Goal: Information Seeking & Learning: Check status

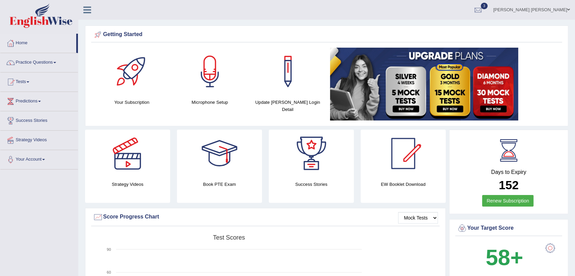
scroll to position [868, 0]
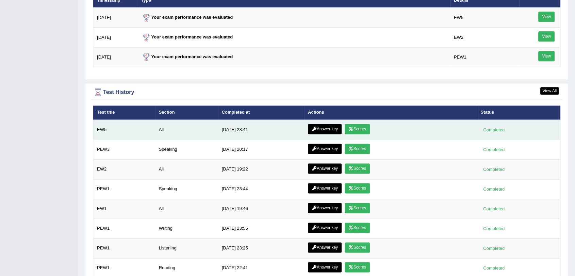
drag, startPoint x: 361, startPoint y: 128, endPoint x: 357, endPoint y: 131, distance: 5.1
click at [359, 128] on link "Scores" at bounding box center [357, 129] width 25 height 10
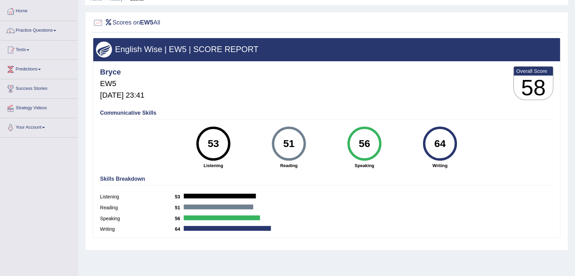
scroll to position [5, 0]
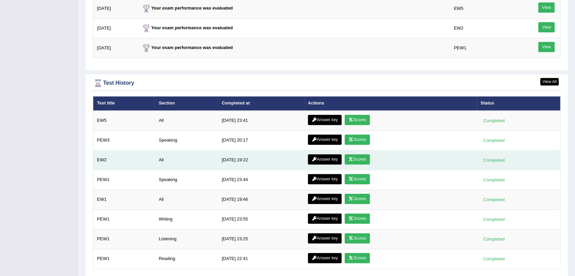
scroll to position [901, 0]
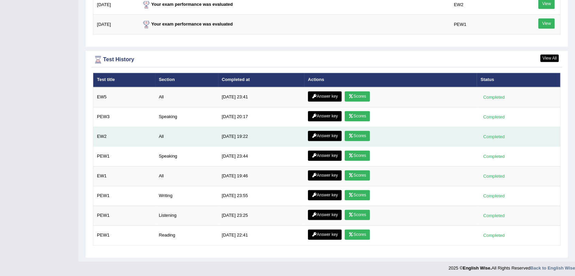
click at [356, 133] on link "Scores" at bounding box center [357, 136] width 25 height 10
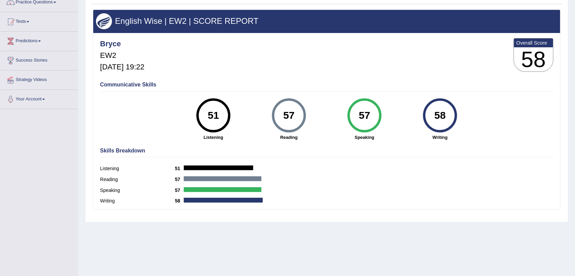
scroll to position [44, 0]
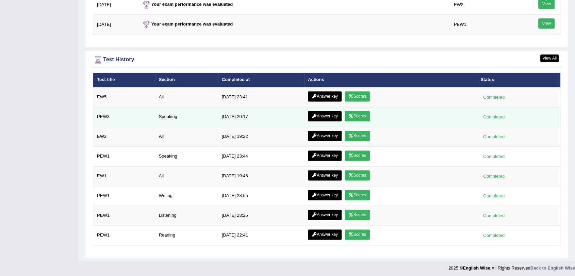
scroll to position [901, 0]
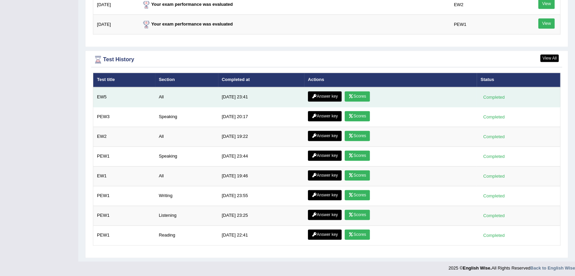
click at [351, 91] on link "Scores" at bounding box center [357, 96] width 25 height 10
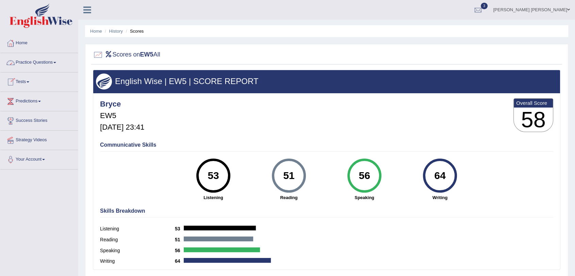
click at [24, 41] on link "Home" at bounding box center [39, 42] width 78 height 17
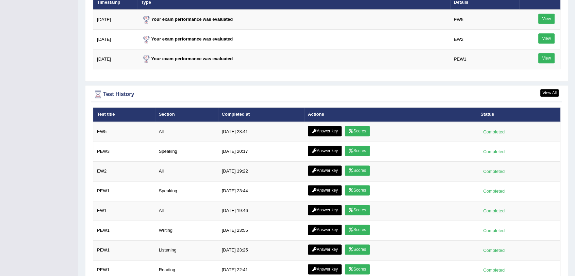
scroll to position [901, 0]
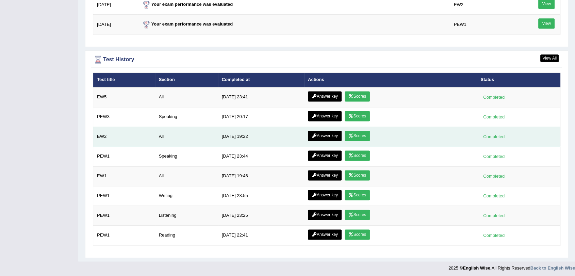
click at [355, 132] on link "Scores" at bounding box center [357, 136] width 25 height 10
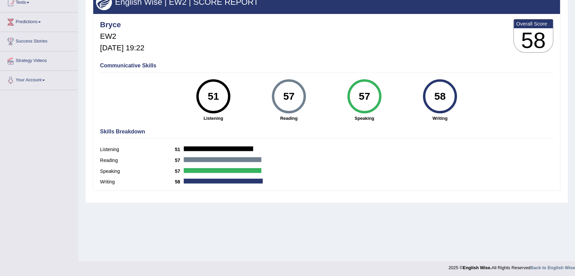
scroll to position [81, 0]
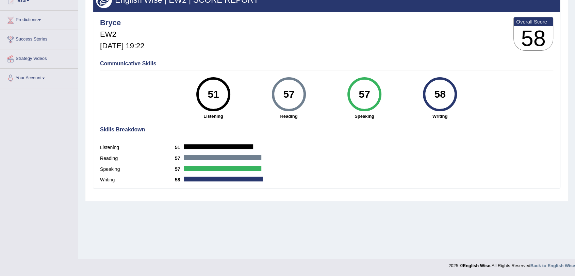
click at [445, 97] on div "58" at bounding box center [439, 94] width 25 height 29
drag, startPoint x: 444, startPoint y: 96, endPoint x: 424, endPoint y: 96, distance: 20.1
click at [424, 96] on div "58" at bounding box center [440, 94] width 34 height 34
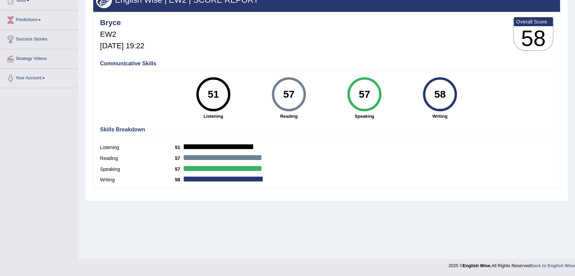
drag, startPoint x: 435, startPoint y: 93, endPoint x: 455, endPoint y: 96, distance: 20.0
click at [455, 96] on div "58" at bounding box center [440, 94] width 34 height 34
click at [369, 93] on div "57" at bounding box center [364, 94] width 25 height 29
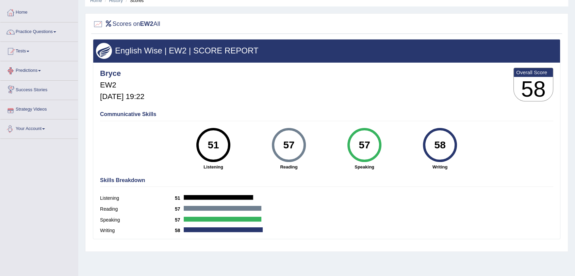
scroll to position [5, 0]
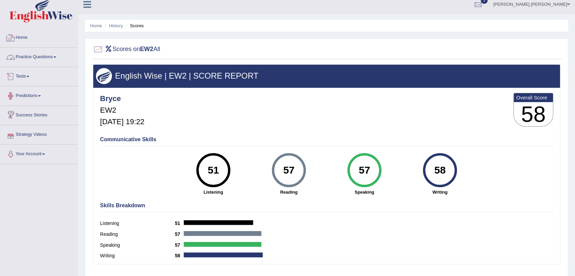
click at [26, 31] on link "Home" at bounding box center [39, 36] width 78 height 17
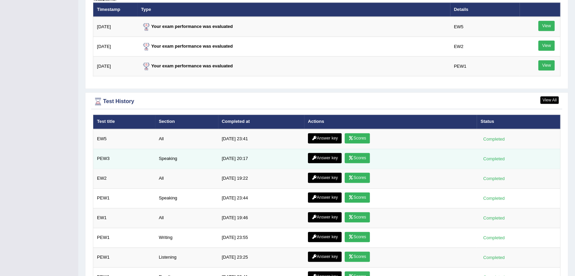
scroll to position [901, 0]
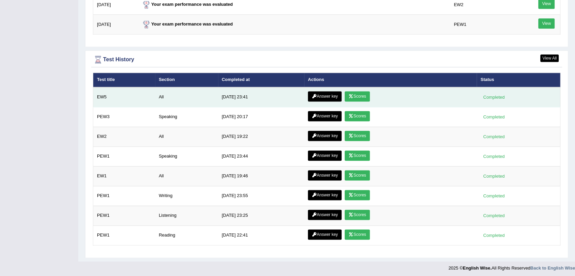
click at [354, 94] on link "Scores" at bounding box center [357, 96] width 25 height 10
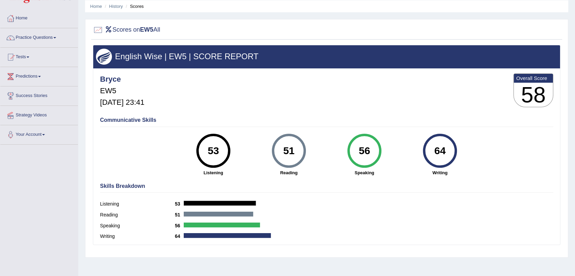
scroll to position [38, 0]
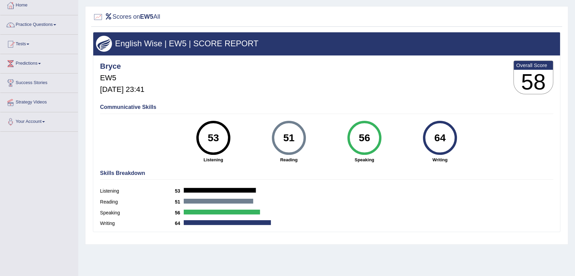
click at [299, 149] on div "51" at bounding box center [289, 138] width 34 height 34
click at [364, 141] on div "56" at bounding box center [364, 137] width 25 height 29
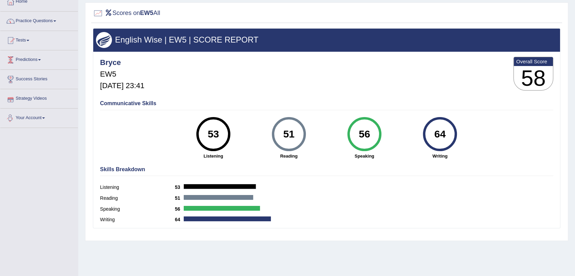
scroll to position [5, 0]
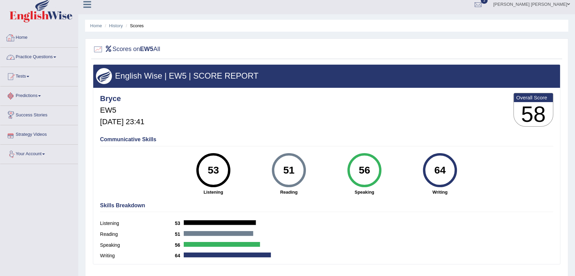
click at [42, 37] on link "Home" at bounding box center [39, 36] width 78 height 17
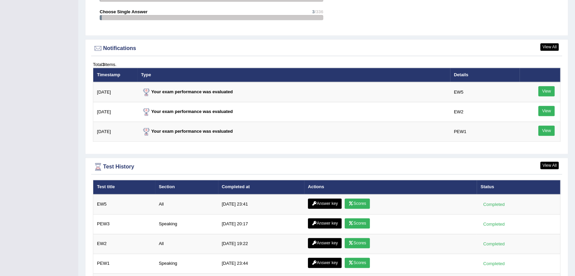
scroll to position [901, 0]
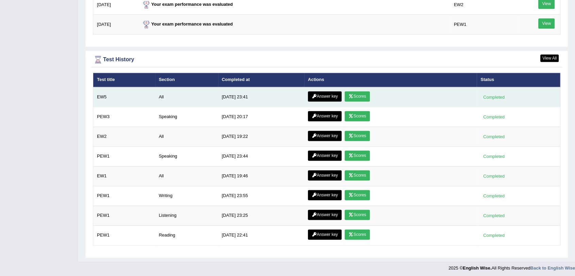
click at [320, 94] on link "Answer key" at bounding box center [325, 96] width 34 height 10
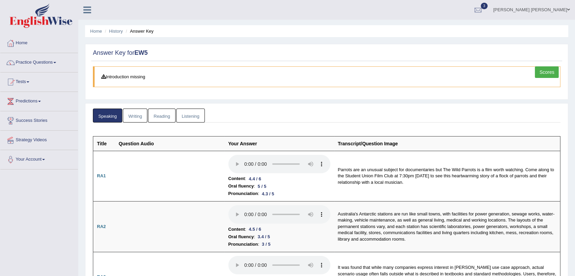
click at [161, 113] on link "Reading" at bounding box center [161, 115] width 27 height 14
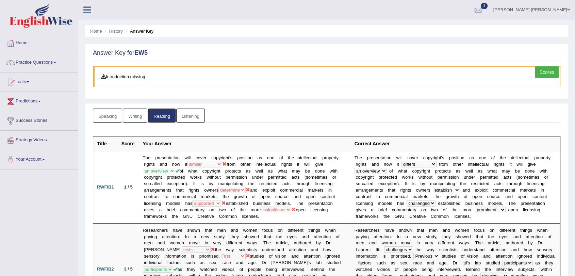
click at [198, 117] on link "Listening" at bounding box center [190, 115] width 29 height 14
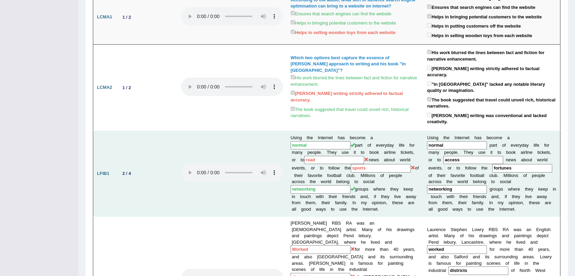
scroll to position [302, 0]
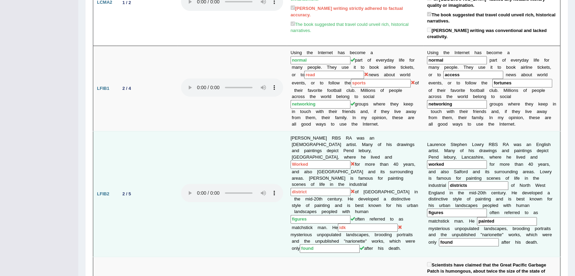
drag, startPoint x: 294, startPoint y: 142, endPoint x: 314, endPoint y: 143, distance: 20.1
click at [314, 160] on input "Worked" at bounding box center [320, 164] width 60 height 9
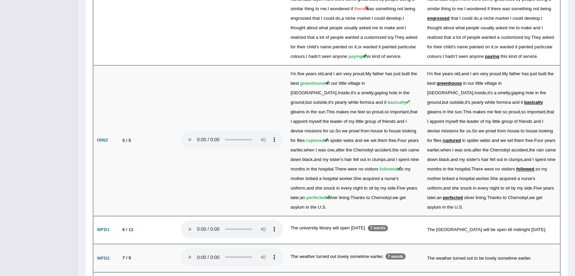
scroll to position [1060, 0]
